Goal: Task Accomplishment & Management: Use online tool/utility

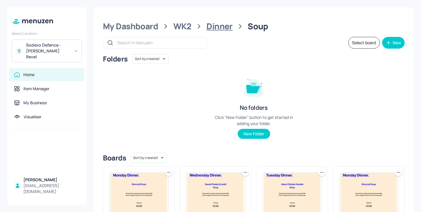
click at [216, 26] on div "Dinner" at bounding box center [219, 26] width 26 height 11
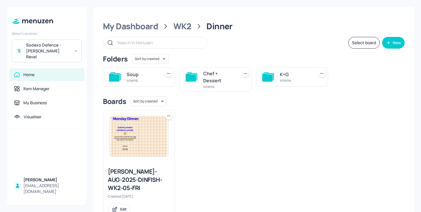
click at [218, 79] on div "Chef + Dessert" at bounding box center [219, 77] width 32 height 14
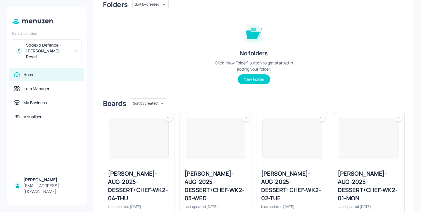
scroll to position [78, 0]
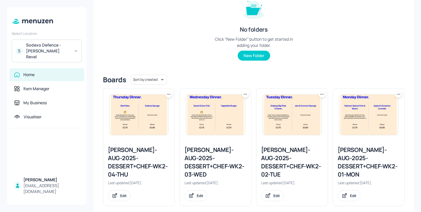
click at [294, 154] on div "Newbold-AUG-2025-DESSERT+CHEF-WK2-02-TUE" at bounding box center [292, 161] width 62 height 33
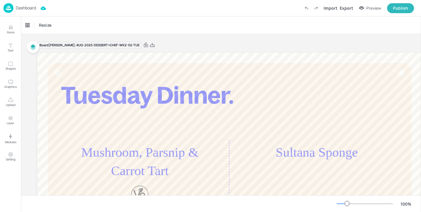
type input "£GBP - [GEOGRAPHIC_DATA]"
type input "kcal"
type input "0"
checkbox input "false"
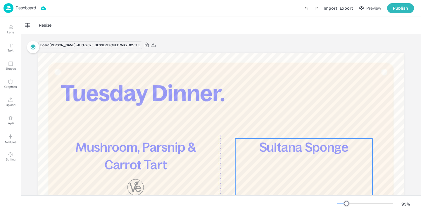
click at [259, 151] on span "Sultana Sponge" at bounding box center [303, 147] width 89 height 14
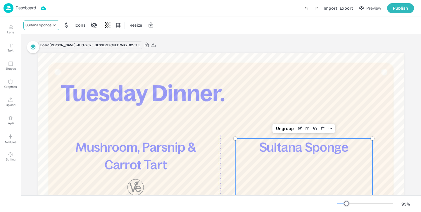
click at [52, 30] on div "Sultana Sponge" at bounding box center [41, 25] width 36 height 10
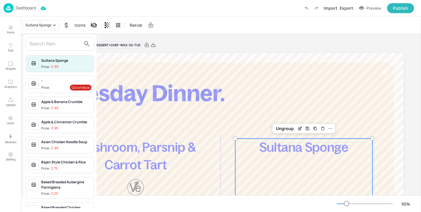
click at [51, 44] on input "text" at bounding box center [55, 43] width 51 height 9
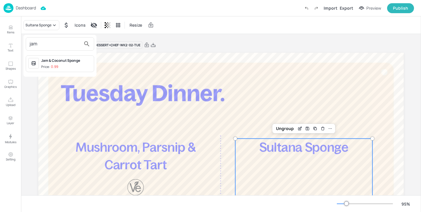
type input "jam"
click at [68, 66] on span "Price: 0.99" at bounding box center [66, 66] width 50 height 5
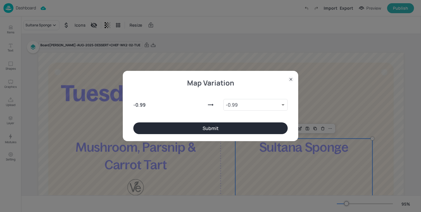
click at [216, 131] on button "Submit" at bounding box center [210, 128] width 154 height 12
